Goal: Navigation & Orientation: Find specific page/section

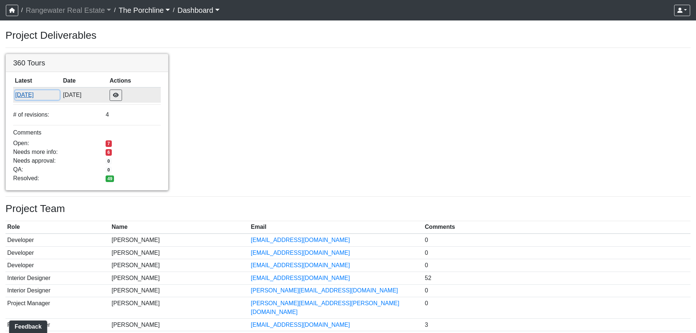
click at [39, 93] on button "[DATE]" at bounding box center [37, 95] width 45 height 10
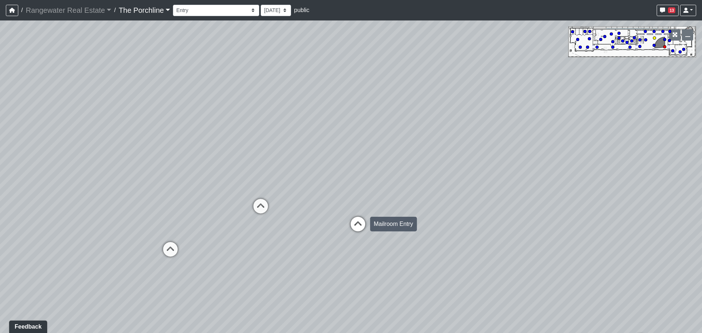
click at [357, 227] on icon at bounding box center [358, 228] width 22 height 22
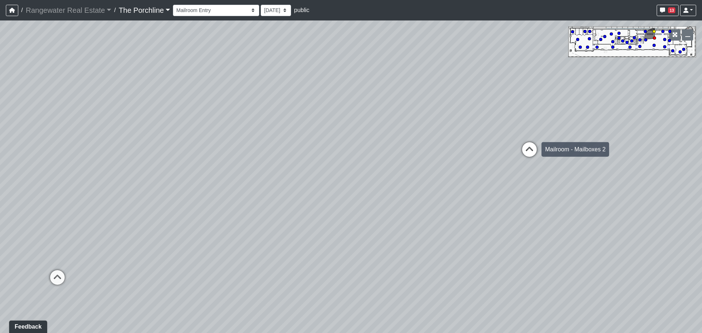
click at [529, 150] on icon at bounding box center [529, 153] width 22 height 22
drag, startPoint x: 444, startPoint y: 121, endPoint x: 611, endPoint y: 135, distance: 167.2
click at [611, 135] on div "Loading... Seating Loading... Mailroom Entry Loading... Lounge Entry Loading...…" at bounding box center [351, 176] width 702 height 312
drag, startPoint x: 428, startPoint y: 145, endPoint x: 591, endPoint y: 151, distance: 163.1
click at [591, 151] on div "Loading... Seating Loading... Mailroom Entry Loading... Lounge Entry Loading...…" at bounding box center [351, 176] width 702 height 312
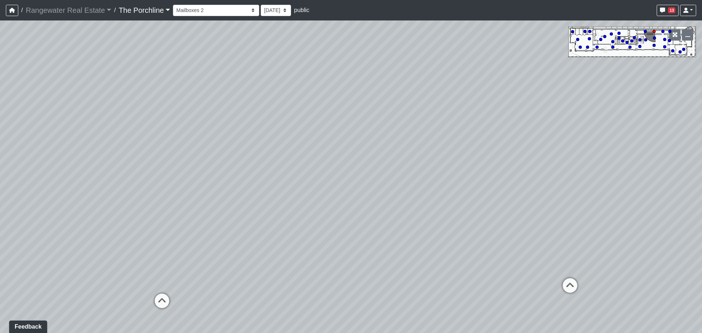
drag, startPoint x: 325, startPoint y: 170, endPoint x: 380, endPoint y: 164, distance: 55.5
click at [407, 146] on div "Loading... Seating Loading... Mailroom Entry Loading... Lounge Entry Loading...…" at bounding box center [351, 176] width 702 height 312
click at [265, 248] on icon at bounding box center [264, 252] width 22 height 22
click at [272, 237] on icon at bounding box center [272, 238] width 22 height 22
drag, startPoint x: 452, startPoint y: 194, endPoint x: 272, endPoint y: 184, distance: 180.5
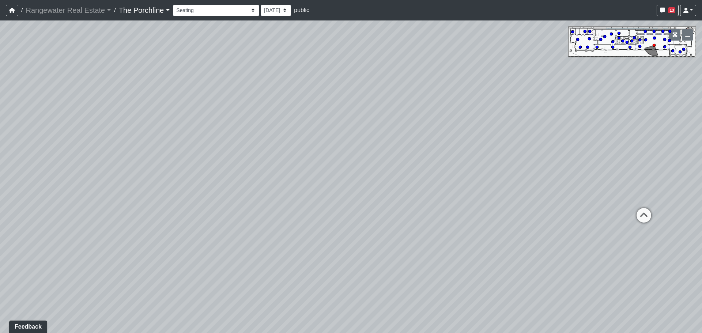
click at [272, 184] on div "Loading... Seating Loading... Mailroom Entry Loading... Lounge Entry Loading...…" at bounding box center [351, 176] width 702 height 312
click at [455, 186] on icon at bounding box center [451, 189] width 22 height 22
drag, startPoint x: 467, startPoint y: 172, endPoint x: 380, endPoint y: 172, distance: 87.7
click at [377, 172] on div "Loading... Seating Loading... Mailroom Entry Loading... Lounge Entry Loading...…" at bounding box center [351, 176] width 702 height 312
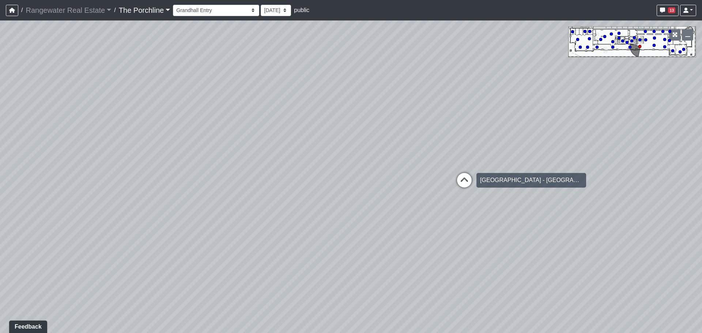
drag, startPoint x: 478, startPoint y: 169, endPoint x: 409, endPoint y: 167, distance: 69.1
click at [409, 167] on div "Loading... Seating Loading... Mailroom Entry Loading... Lounge Entry Loading...…" at bounding box center [351, 176] width 702 height 312
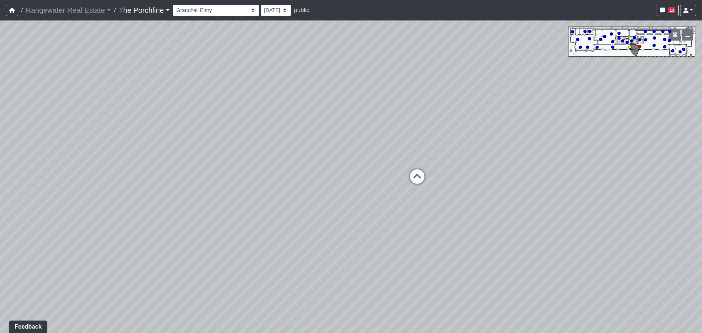
click at [410, 174] on icon at bounding box center [417, 180] width 22 height 22
drag, startPoint x: 454, startPoint y: 172, endPoint x: 378, endPoint y: 173, distance: 75.3
click at [368, 170] on div "Loading... Seating Loading... Mailroom Entry Loading... Lounge Entry Loading...…" at bounding box center [351, 176] width 702 height 312
click at [431, 174] on icon at bounding box center [428, 178] width 22 height 22
drag, startPoint x: 404, startPoint y: 168, endPoint x: 355, endPoint y: 168, distance: 48.6
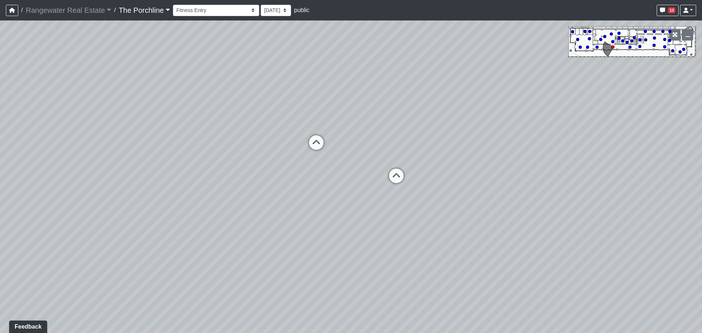
click at [355, 168] on div "Loading... Seating Loading... Mailroom Entry Loading... Lounge Entry Loading...…" at bounding box center [351, 176] width 702 height 312
click at [376, 173] on icon at bounding box center [373, 179] width 22 height 22
drag, startPoint x: 386, startPoint y: 170, endPoint x: 297, endPoint y: 167, distance: 89.2
click at [297, 167] on div "Loading... Seating Loading... Mailroom Entry Loading... Lounge Entry Loading...…" at bounding box center [351, 176] width 702 height 312
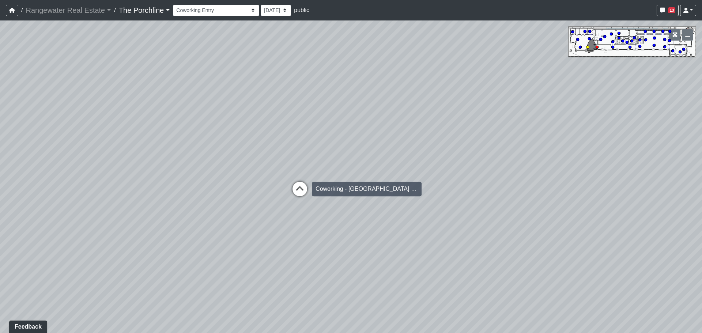
click at [304, 183] on icon at bounding box center [300, 193] width 22 height 22
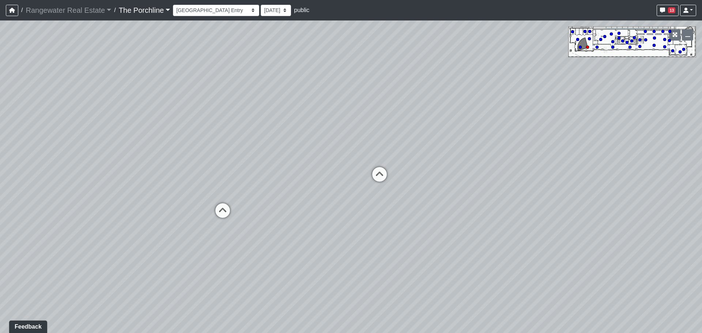
drag, startPoint x: 389, startPoint y: 182, endPoint x: 206, endPoint y: 173, distance: 183.0
click at [206, 173] on div "Loading... Seating Loading... Mailroom Entry Loading... Lounge Entry Loading...…" at bounding box center [351, 176] width 702 height 312
drag, startPoint x: 311, startPoint y: 170, endPoint x: 72, endPoint y: 165, distance: 239.1
click at [73, 165] on div "Loading... Seating Loading... Mailroom Entry Loading... Lounge Entry Loading...…" at bounding box center [351, 176] width 702 height 312
drag, startPoint x: 376, startPoint y: 173, endPoint x: 158, endPoint y: 173, distance: 218.2
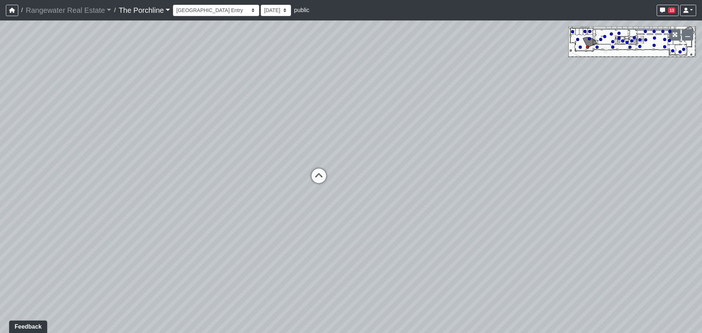
click at [158, 173] on div "Loading... Seating Loading... Mailroom Entry Loading... Lounge Entry Loading...…" at bounding box center [351, 176] width 702 height 312
click at [404, 171] on icon at bounding box center [401, 175] width 22 height 22
click at [401, 151] on icon at bounding box center [402, 151] width 22 height 22
drag, startPoint x: 295, startPoint y: 163, endPoint x: 501, endPoint y: 149, distance: 206.2
click at [501, 149] on div "Loading... Seating Loading... Mailroom Entry Loading... Lounge Entry Loading...…" at bounding box center [351, 176] width 702 height 312
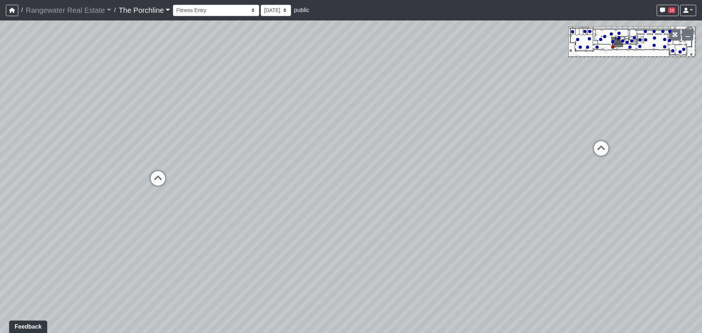
click at [167, 175] on div "Loading... Fitness - Fitness Entry" at bounding box center [158, 178] width 22 height 22
drag, startPoint x: 173, startPoint y: 146, endPoint x: 467, endPoint y: 267, distance: 318.3
click at [472, 272] on div "Loading... Seating Loading... Mailroom Entry Loading... Lounge Entry Loading...…" at bounding box center [351, 176] width 702 height 312
drag, startPoint x: 235, startPoint y: 213, endPoint x: 307, endPoint y: 220, distance: 72.0
click at [307, 220] on div "Loading... Seating Loading... Mailroom Entry Loading... Lounge Entry Loading...…" at bounding box center [351, 176] width 702 height 312
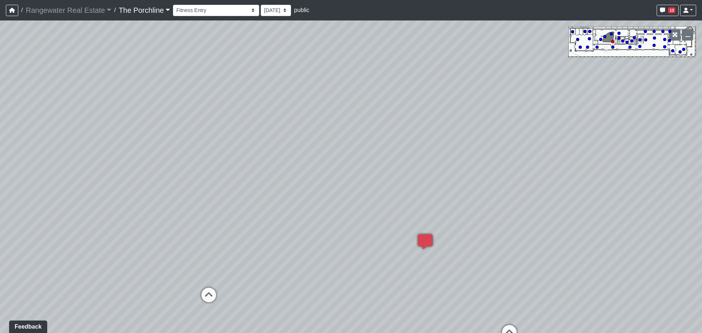
drag, startPoint x: 462, startPoint y: 232, endPoint x: 205, endPoint y: 202, distance: 258.6
click at [205, 202] on div "Loading... Seating Loading... Mailroom Entry Loading... Lounge Entry Loading...…" at bounding box center [351, 176] width 702 height 312
drag, startPoint x: 348, startPoint y: 200, endPoint x: 243, endPoint y: 201, distance: 105.3
click at [243, 201] on div "Loading... Seating Loading... Mailroom Entry Loading... Lounge Entry Loading...…" at bounding box center [351, 176] width 702 height 312
drag, startPoint x: 243, startPoint y: 201, endPoint x: 707, endPoint y: 184, distance: 464.9
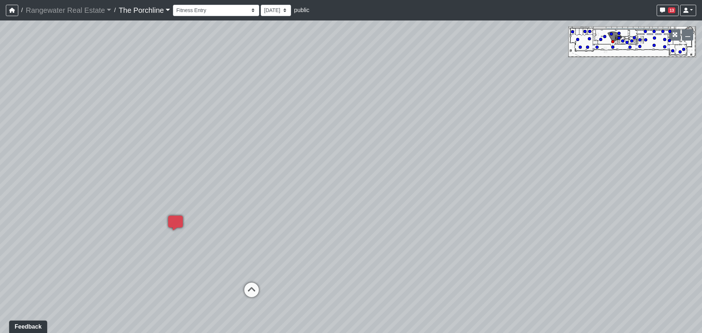
click at [701, 184] on html "/ Rangewater Real Estate Rangewater Real Estate Loading... / The Porchline The …" at bounding box center [351, 166] width 702 height 333
drag, startPoint x: 377, startPoint y: 211, endPoint x: 622, endPoint y: 200, distance: 245.5
click at [622, 200] on div "Loading... Seating Loading... Mailroom Entry Loading... Lounge Entry Loading...…" at bounding box center [351, 176] width 702 height 312
click at [383, 174] on icon at bounding box center [380, 174] width 22 height 22
drag, startPoint x: 337, startPoint y: 187, endPoint x: 775, endPoint y: 192, distance: 437.9
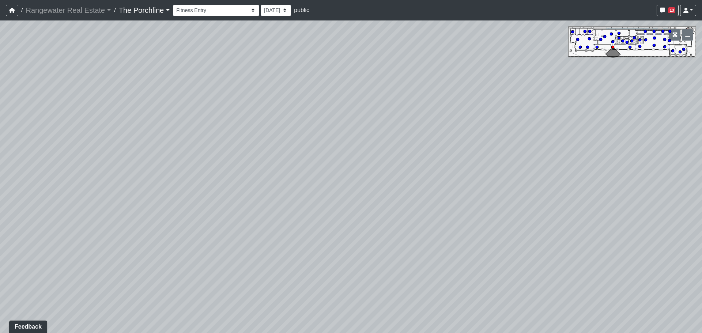
click at [701, 192] on html "/ Rangewater Real Estate Rangewater Real Estate Loading... / The Porchline The …" at bounding box center [351, 166] width 702 height 333
click at [319, 193] on icon at bounding box center [320, 194] width 22 height 22
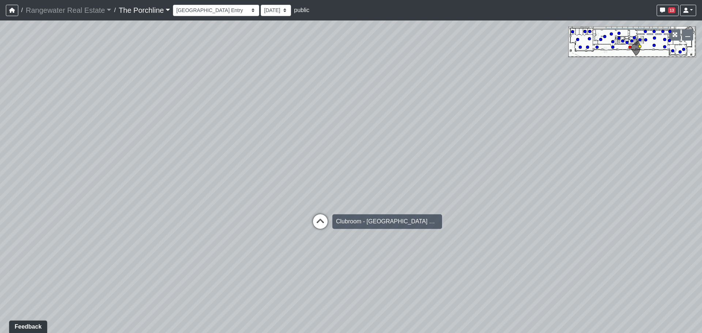
click at [321, 218] on icon at bounding box center [320, 225] width 22 height 22
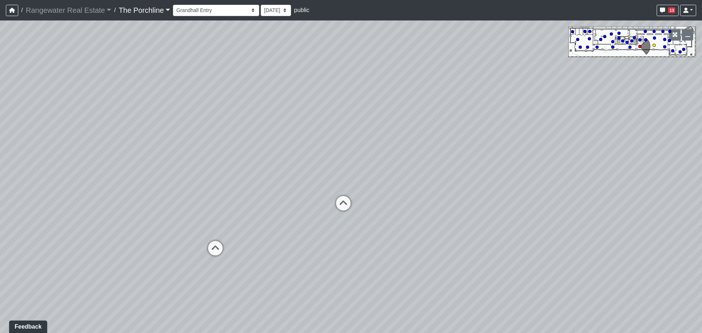
drag, startPoint x: 311, startPoint y: 193, endPoint x: 417, endPoint y: 197, distance: 106.4
click at [417, 197] on div "Loading... Seating Loading... Mailroom Entry Loading... Lounge Entry Loading...…" at bounding box center [351, 176] width 702 height 312
click at [395, 209] on icon at bounding box center [393, 210] width 22 height 22
click at [312, 211] on icon at bounding box center [310, 220] width 22 height 22
select select "vU75fXnQKgYPjQS2hB74VF"
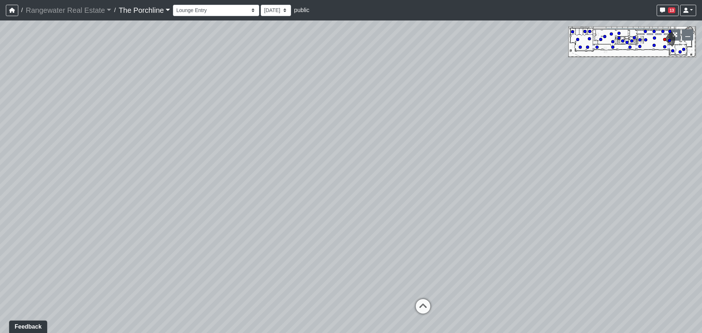
drag, startPoint x: 402, startPoint y: 212, endPoint x: 302, endPoint y: 197, distance: 101.3
click at [307, 198] on div "Loading... Seating Loading... Mailroom Entry Loading... Lounge Entry Loading...…" at bounding box center [351, 176] width 702 height 312
drag, startPoint x: 476, startPoint y: 237, endPoint x: 346, endPoint y: 212, distance: 131.9
click at [311, 213] on div "Loading... Seating Loading... Mailroom Entry Loading... Lounge Entry Loading...…" at bounding box center [351, 176] width 702 height 312
drag, startPoint x: 453, startPoint y: 212, endPoint x: 359, endPoint y: 216, distance: 94.4
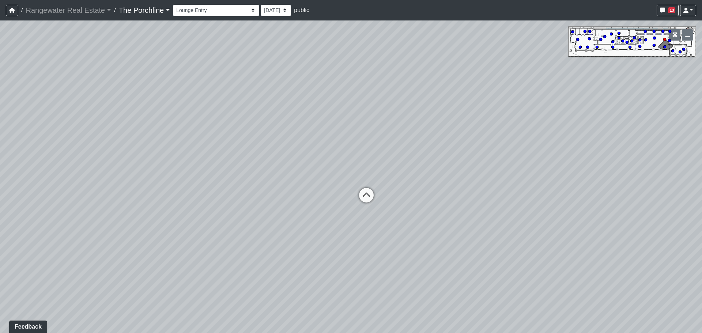
click at [359, 216] on div "Loading... Seating Loading... Mailroom Entry Loading... Lounge Entry Loading...…" at bounding box center [351, 176] width 702 height 312
drag, startPoint x: 436, startPoint y: 200, endPoint x: 272, endPoint y: 236, distance: 168.1
click at [273, 236] on div "Loading... Seating Loading... Mailroom Entry Loading... Lounge Entry Loading...…" at bounding box center [351, 176] width 702 height 312
